Goal: Book appointment/travel/reservation

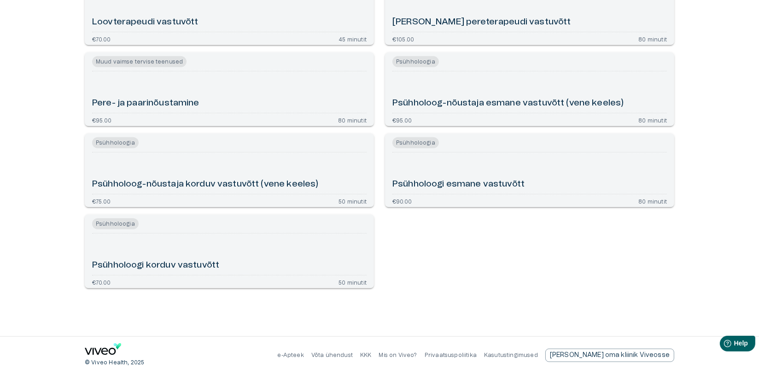
scroll to position [526, 0]
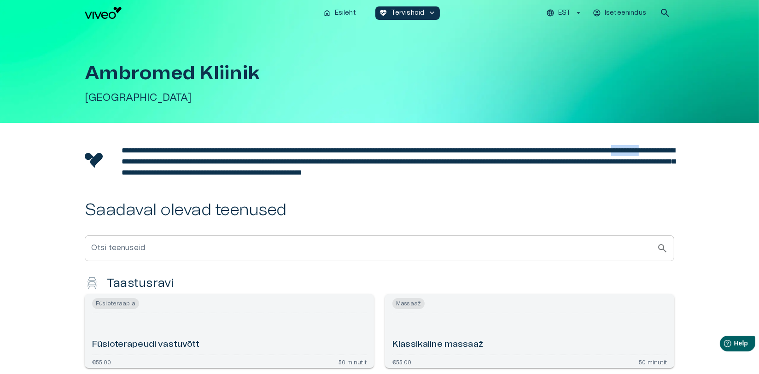
drag, startPoint x: 226, startPoint y: 159, endPoint x: 256, endPoint y: 157, distance: 29.6
click at [256, 157] on p "**********" at bounding box center [398, 161] width 553 height 33
click at [273, 178] on p "**********" at bounding box center [398, 161] width 553 height 33
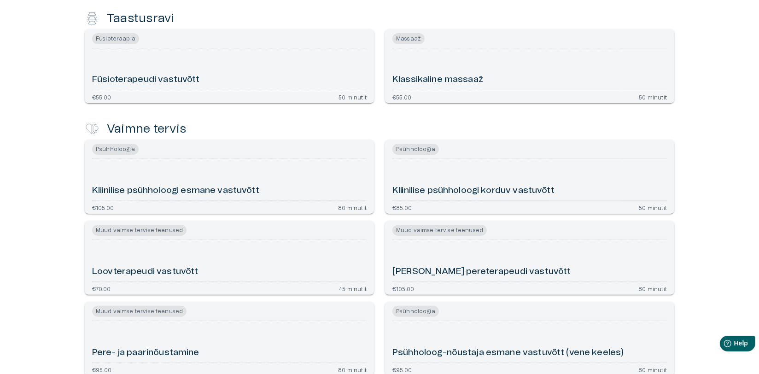
scroll to position [322, 0]
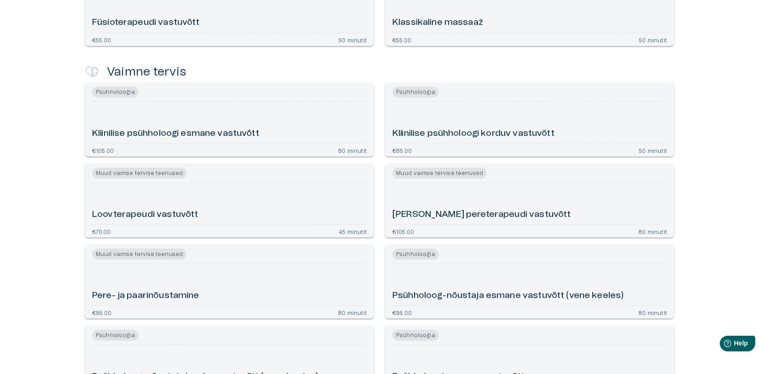
click at [138, 221] on h6 "Loovterapeudi vastuvõtt" at bounding box center [145, 215] width 106 height 12
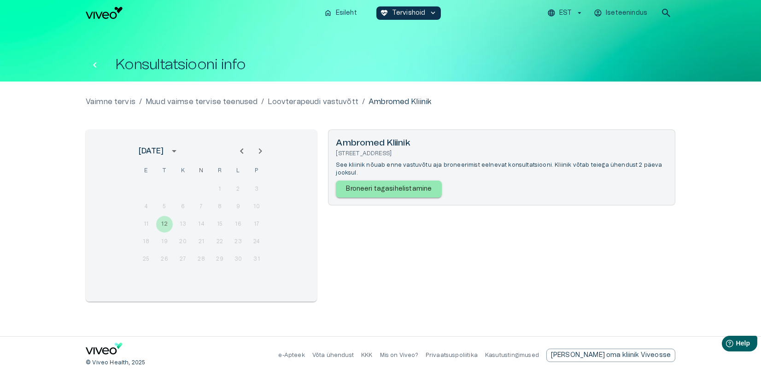
click at [101, 63] on button "Tagasi" at bounding box center [95, 65] width 18 height 18
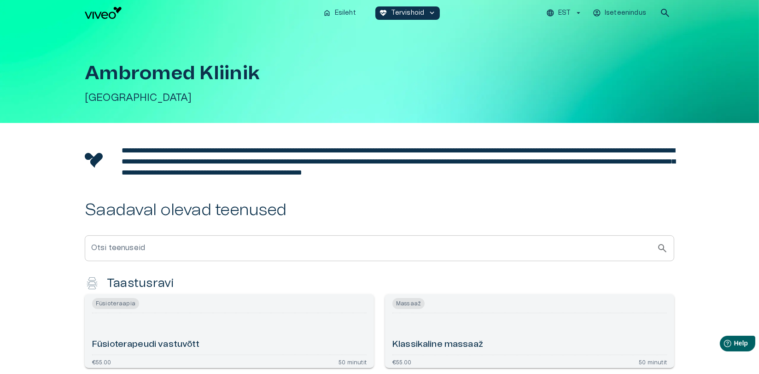
click at [633, 12] on p "Iseteenindus" at bounding box center [625, 13] width 41 height 10
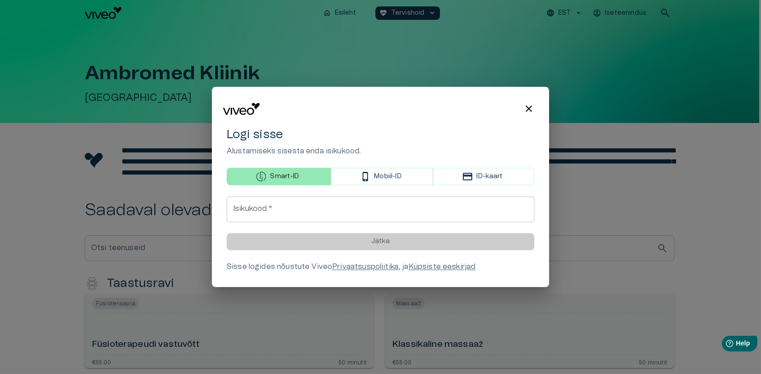
click at [476, 173] on button "ID-kaart" at bounding box center [483, 177] width 101 height 18
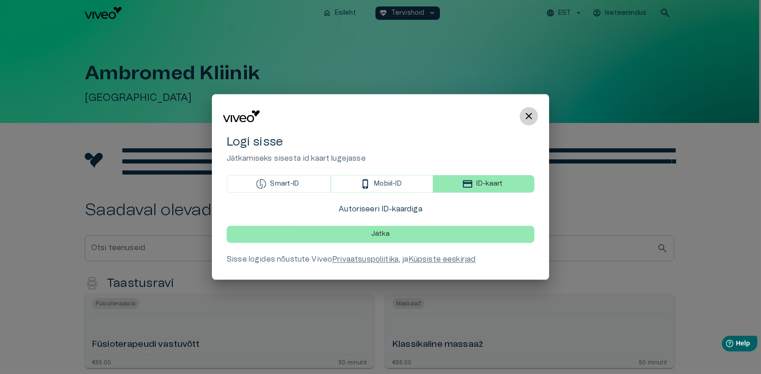
click at [528, 115] on span "close" at bounding box center [529, 116] width 11 height 11
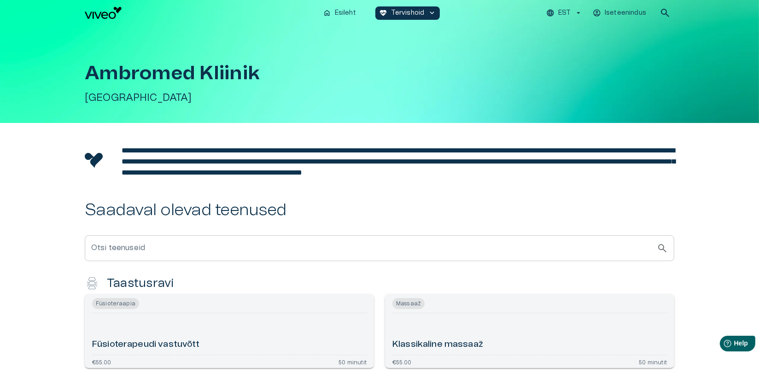
click at [431, 178] on p "**********" at bounding box center [398, 161] width 553 height 33
click at [622, 6] on button "Iseteenindus" at bounding box center [620, 12] width 57 height 13
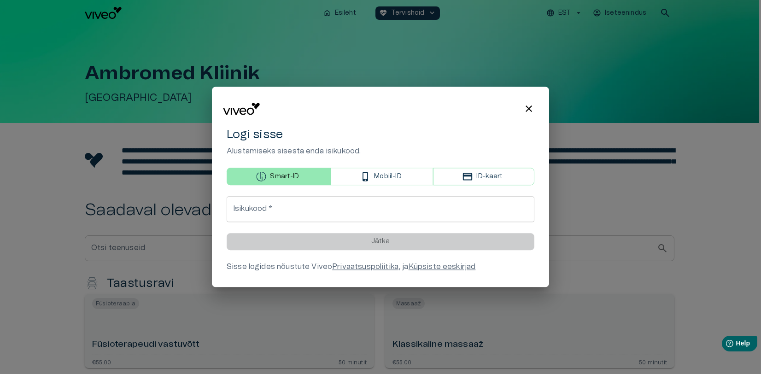
click at [454, 185] on div "Logi sisse Alustamiseks sisesta enda isikukood. Smart-ID Mobiil-ID ID-kaart Isi…" at bounding box center [381, 199] width 308 height 145
click at [457, 178] on button "ID-kaart" at bounding box center [483, 177] width 101 height 18
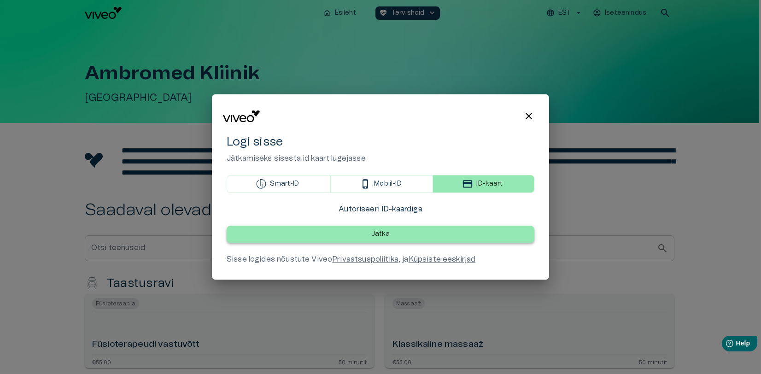
click at [388, 235] on p "Jätka" at bounding box center [380, 235] width 19 height 10
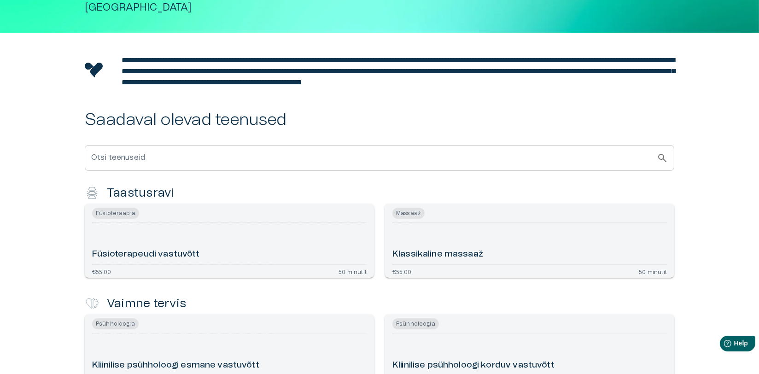
scroll to position [138, 0]
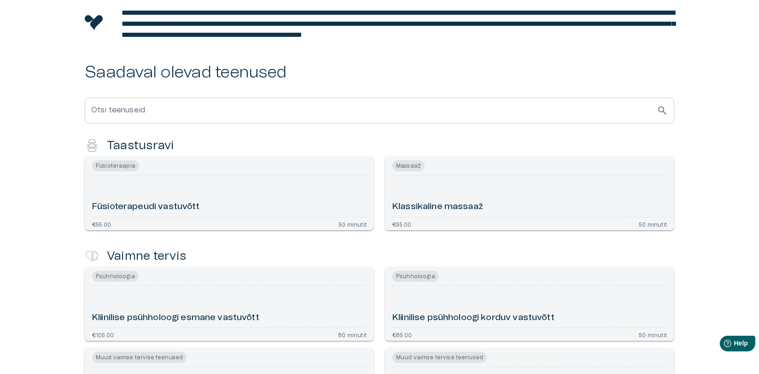
click at [215, 213] on div "Füsioterapeudi vastuvõtt" at bounding box center [229, 196] width 275 height 34
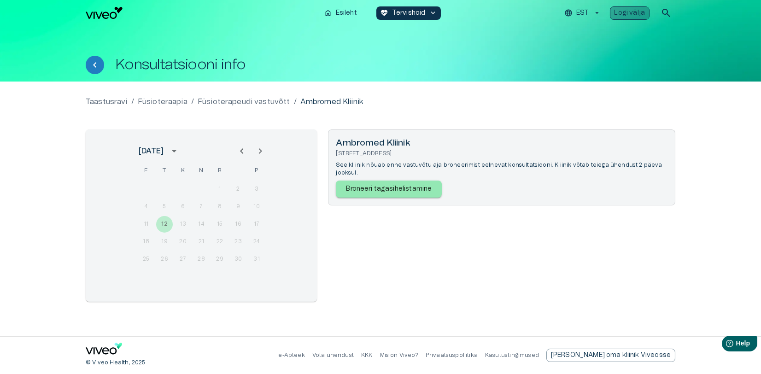
click at [637, 16] on p "Logi välja" at bounding box center [630, 13] width 31 height 10
